Goal: Transaction & Acquisition: Download file/media

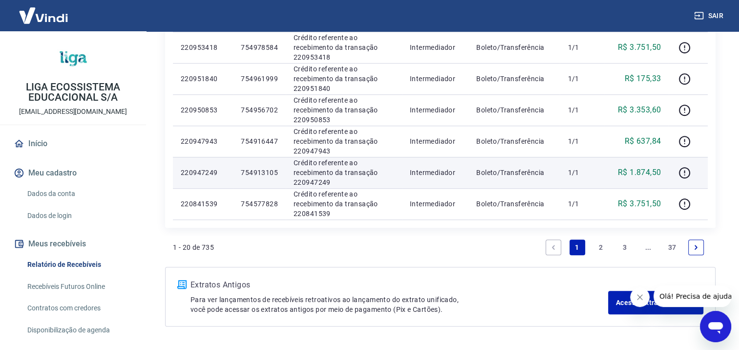
scroll to position [697, 0]
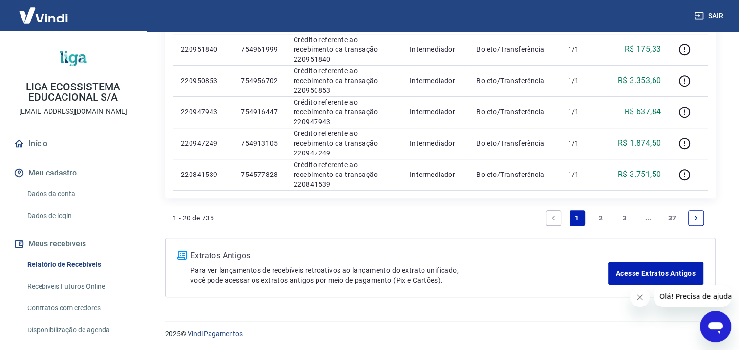
click at [643, 300] on icon "Fechar mensagem da empresa" at bounding box center [640, 297] width 8 height 8
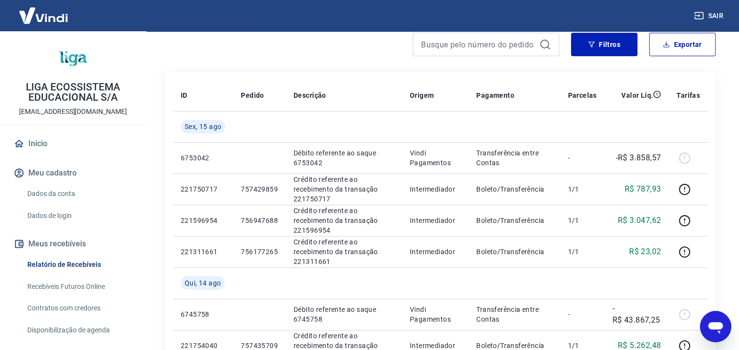
scroll to position [0, 0]
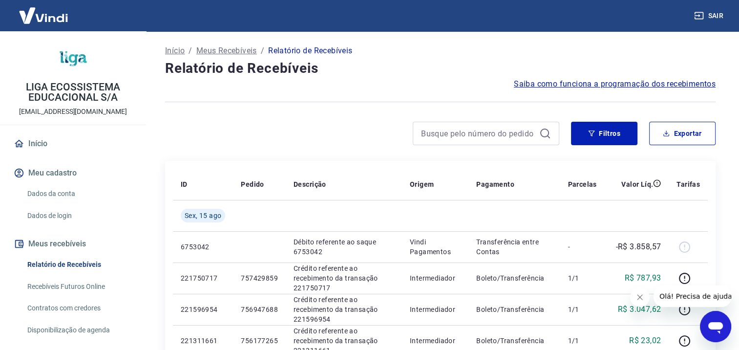
click at [641, 296] on icon "Fechar mensagem da empresa" at bounding box center [640, 297] width 8 height 8
click at [690, 132] on button "Exportar" at bounding box center [682, 133] width 66 height 23
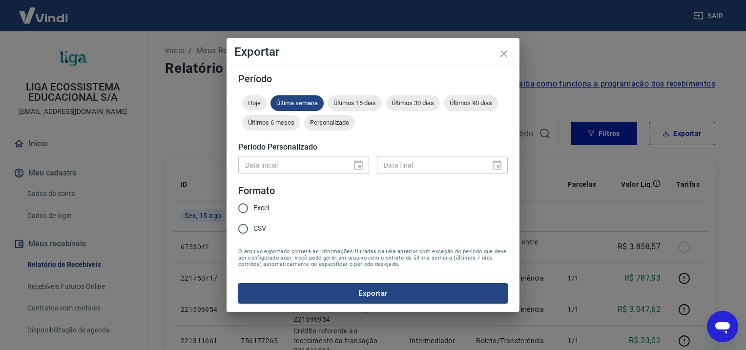
click at [247, 209] on input "Excel" at bounding box center [243, 208] width 21 height 21
radio input "true"
click at [334, 120] on span "Personalizado" at bounding box center [329, 122] width 51 height 7
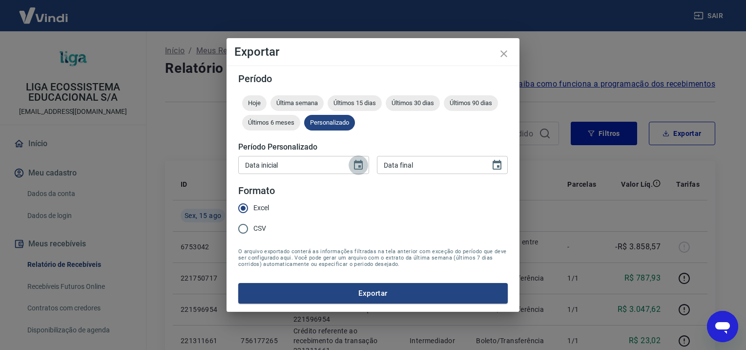
click at [355, 167] on icon "Choose date" at bounding box center [358, 165] width 12 height 12
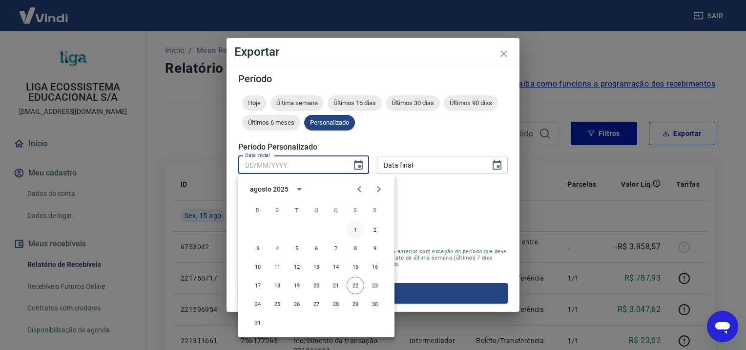
click at [351, 230] on button "1" at bounding box center [356, 230] width 18 height 18
type input "01/08/2025"
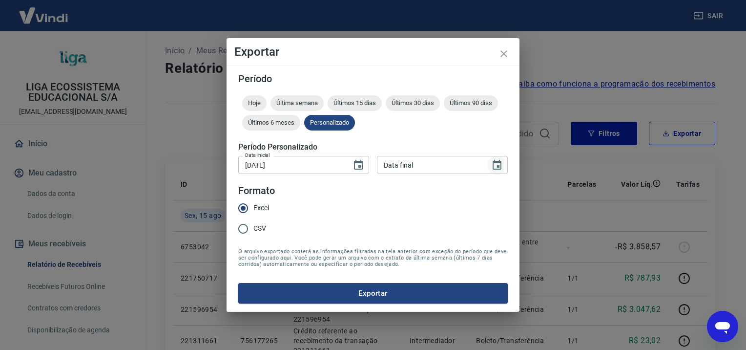
click at [492, 166] on icon "Choose date" at bounding box center [497, 165] width 12 height 12
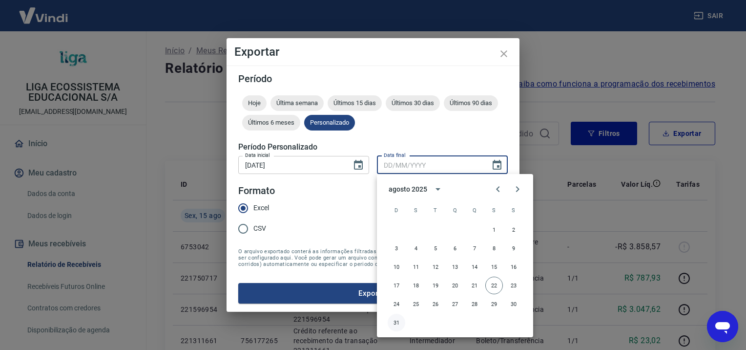
click at [393, 323] on button "31" at bounding box center [397, 322] width 18 height 18
type input "31/08/2025"
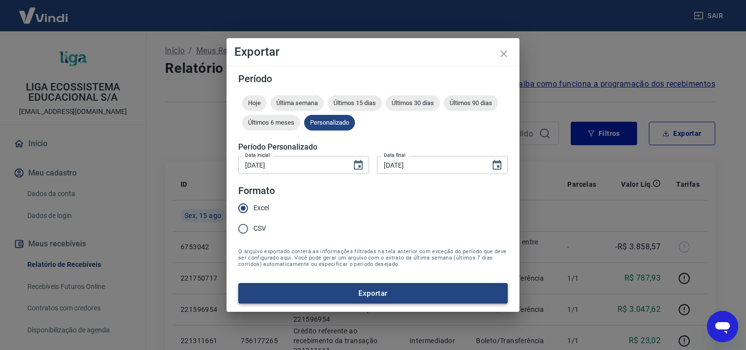
click at [303, 295] on button "Exportar" at bounding box center [372, 293] width 269 height 21
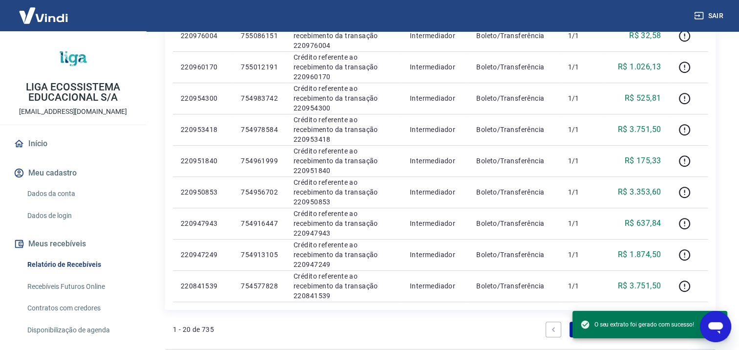
scroll to position [697, 0]
